Goal: Navigation & Orientation: Understand site structure

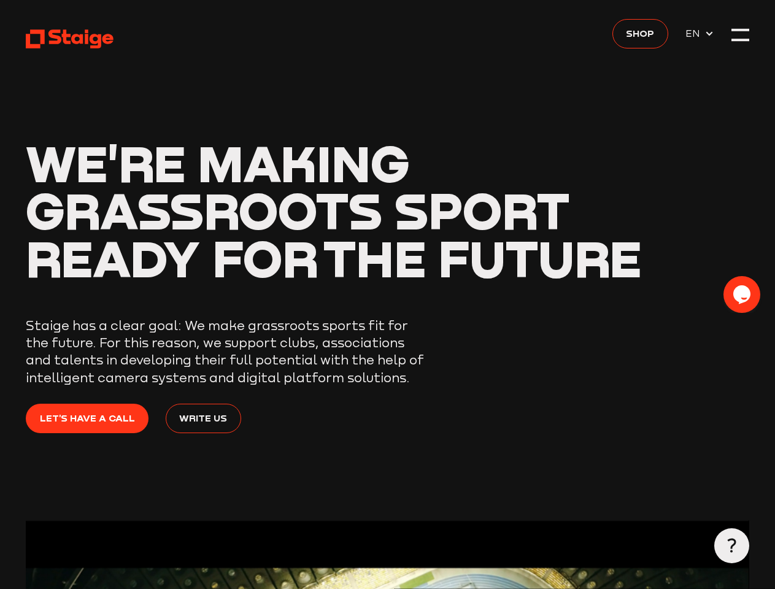
click at [387, 283] on h1 "We're making grassroots sport ready for the future" at bounding box center [387, 211] width 723 height 144
click at [700, 34] on span "EN" at bounding box center [695, 33] width 19 height 15
click at [740, 35] on div at bounding box center [740, 34] width 17 height 17
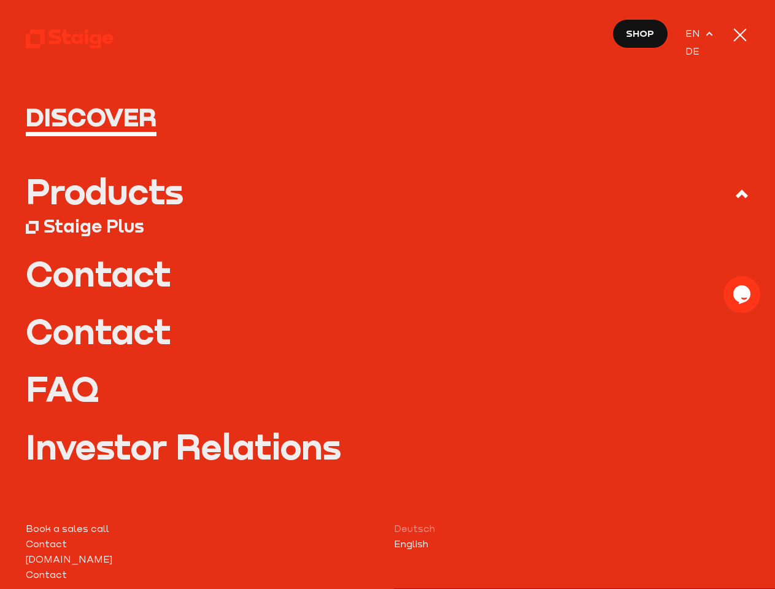
click at [732, 546] on div "Discover Products Staige Plus" at bounding box center [387, 396] width 723 height 584
click at [732, 295] on div "Opens Chat This icon Opens the chat window." at bounding box center [742, 295] width 37 height 20
